Goal: Navigation & Orientation: Find specific page/section

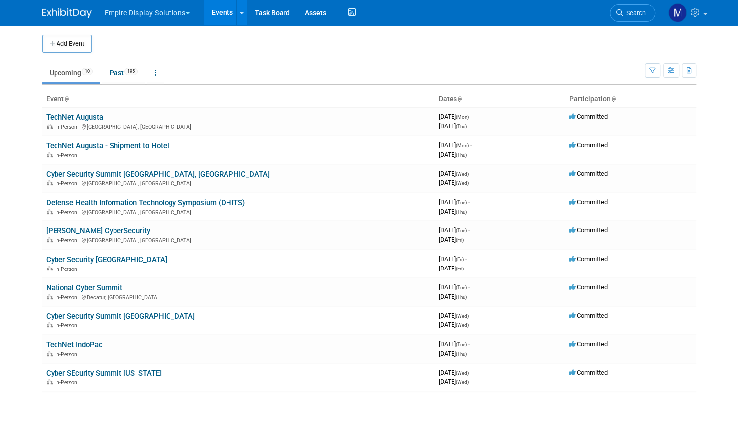
click at [134, 10] on button "Empire Display Solutions" at bounding box center [153, 11] width 99 height 22
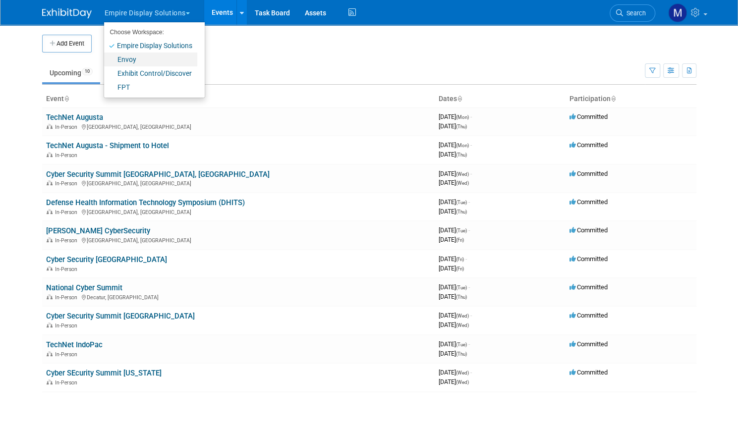
click at [125, 60] on link "Envoy" at bounding box center [150, 60] width 93 height 14
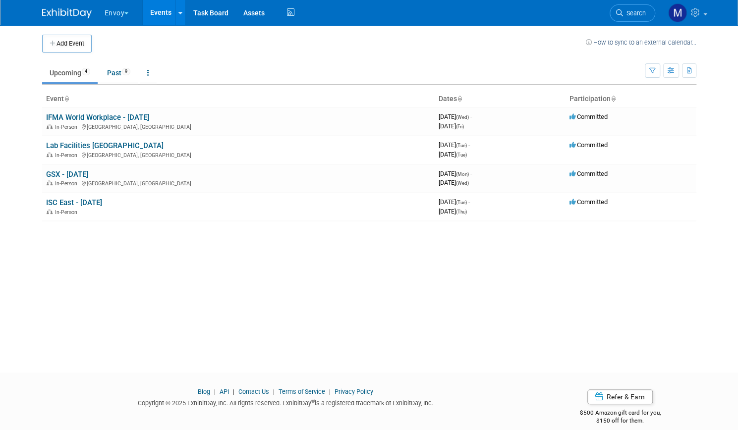
click at [115, 10] on button "Envoy" at bounding box center [123, 11] width 38 height 22
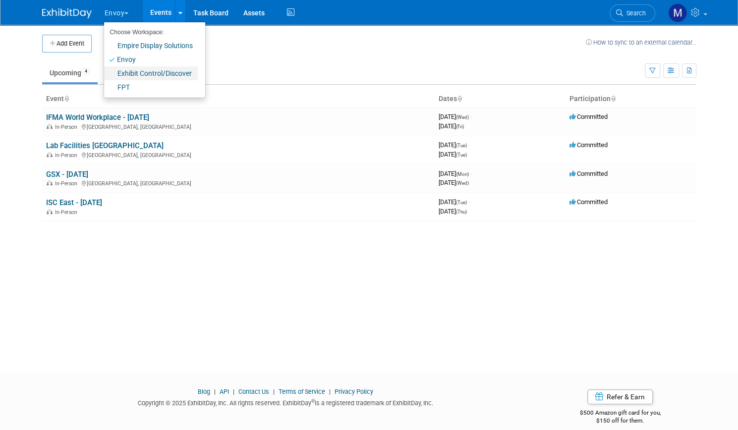
click at [128, 72] on link "Exhibit Control/Discover" at bounding box center [151, 73] width 94 height 14
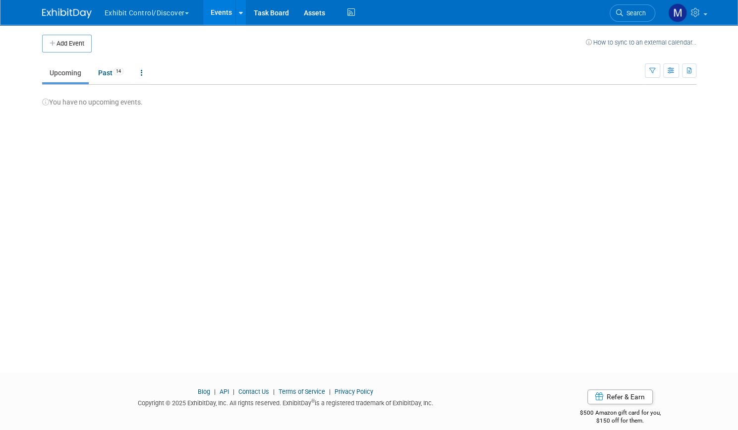
click at [118, 13] on button "Exhibit Control/Discover" at bounding box center [153, 11] width 98 height 22
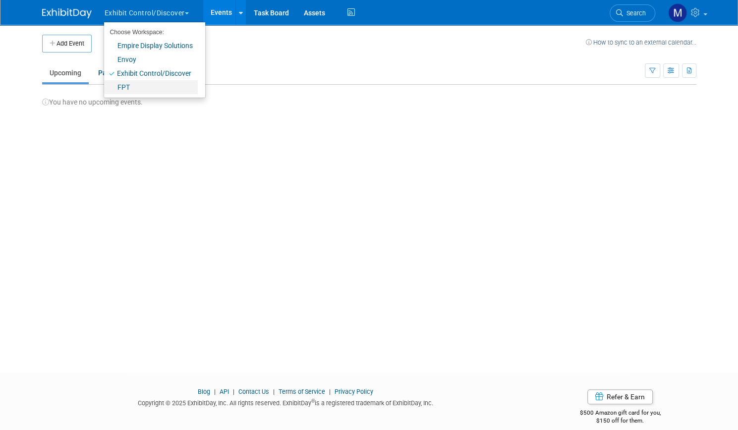
click at [123, 87] on link "FPT" at bounding box center [151, 87] width 94 height 14
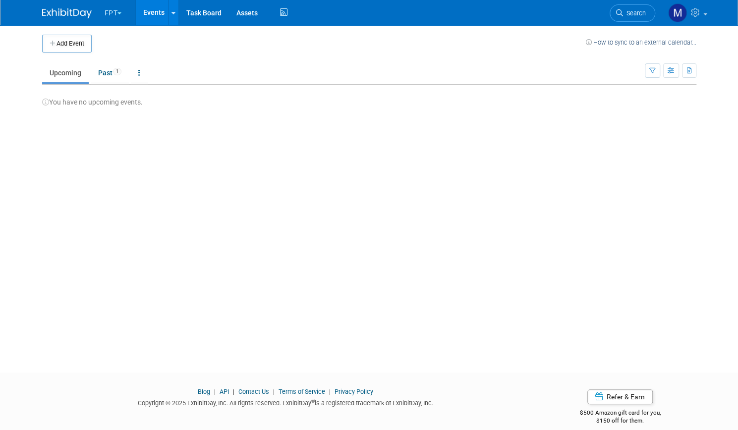
click at [112, 15] on button "FPT" at bounding box center [119, 11] width 31 height 22
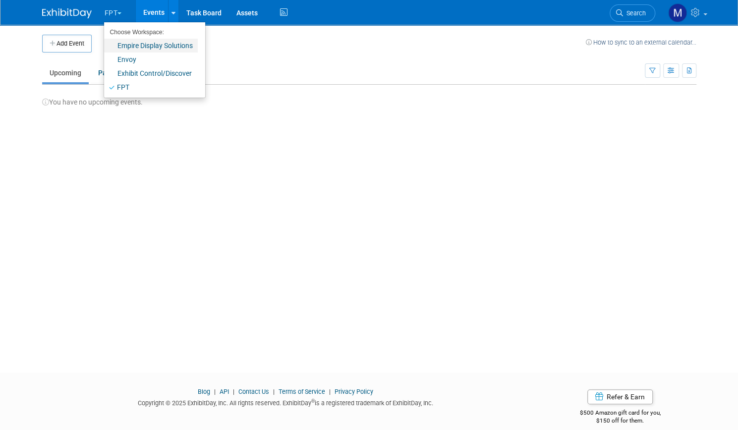
click at [120, 49] on link "Empire Display Solutions" at bounding box center [151, 46] width 94 height 14
